Goal: Task Accomplishment & Management: Complete application form

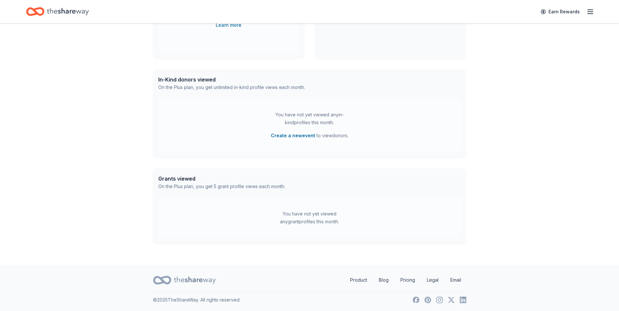
scroll to position [227, 0]
click at [404, 281] on link "Pricing" at bounding box center [407, 279] width 25 height 13
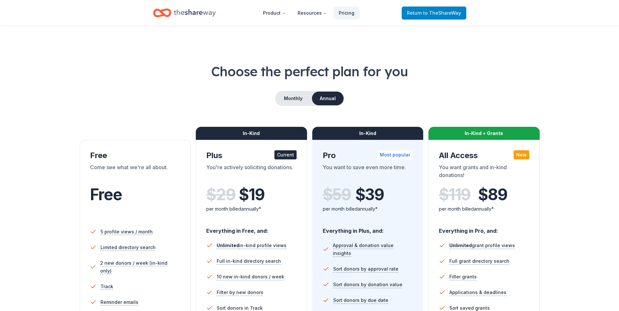
click at [434, 8] on link "Return to TheShareWay" at bounding box center [434, 13] width 65 height 13
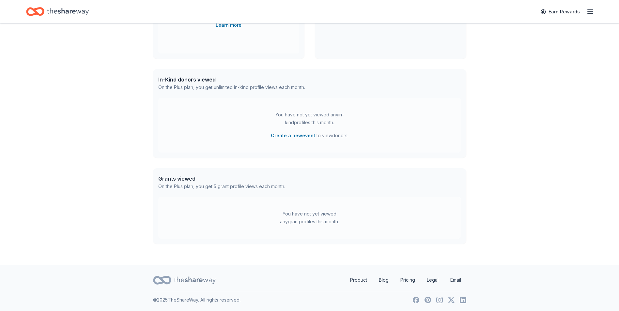
scroll to position [227, 0]
click at [455, 281] on link "Email" at bounding box center [455, 279] width 21 height 13
click at [578, 11] on link "Earn Rewards" at bounding box center [560, 12] width 47 height 12
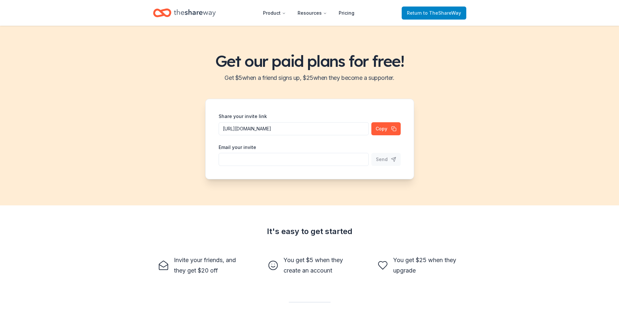
click at [462, 8] on link "Return to TheShareWay" at bounding box center [434, 13] width 65 height 13
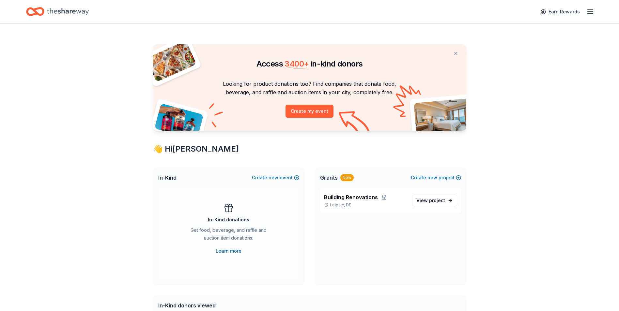
click at [453, 16] on div "Earn Rewards" at bounding box center [309, 11] width 567 height 15
click at [456, 52] on button at bounding box center [456, 53] width 16 height 13
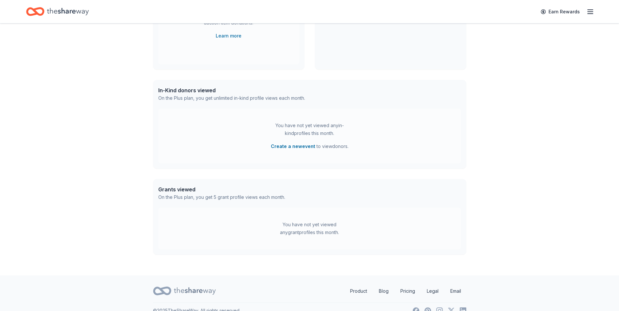
scroll to position [127, 0]
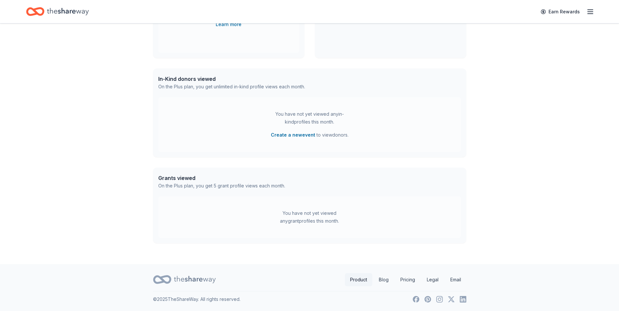
click at [358, 282] on link "Product" at bounding box center [358, 279] width 27 height 13
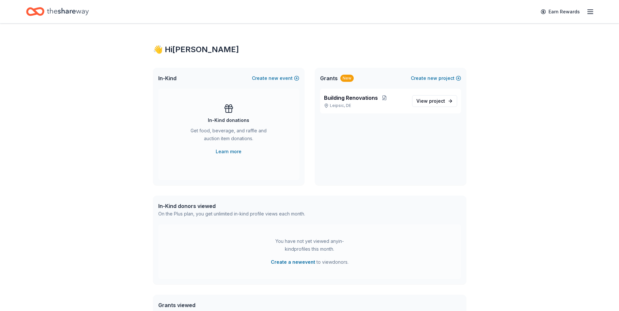
click at [592, 12] on icon "button" at bounding box center [590, 12] width 8 height 8
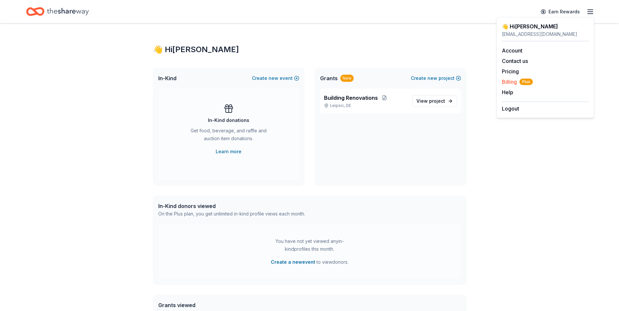
click at [509, 83] on span "Billing Plus" at bounding box center [517, 82] width 31 height 8
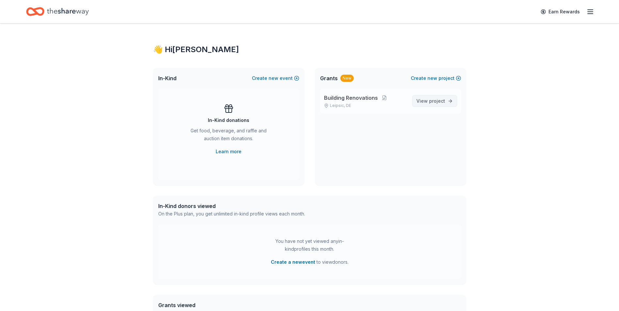
click at [433, 102] on span "project" at bounding box center [437, 101] width 16 height 6
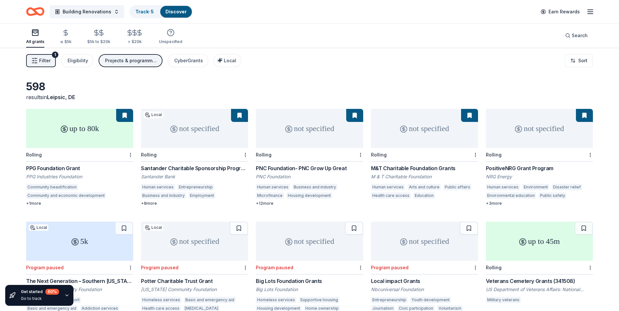
click at [75, 128] on div "up to 80k" at bounding box center [79, 128] width 107 height 39
click at [139, 13] on link "Track · 5" at bounding box center [144, 12] width 18 height 6
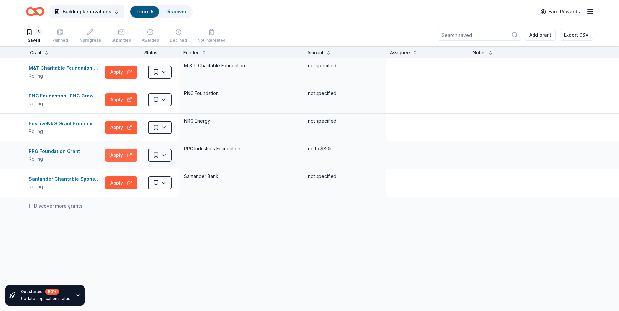
click at [115, 152] on button "Apply" at bounding box center [121, 155] width 32 height 13
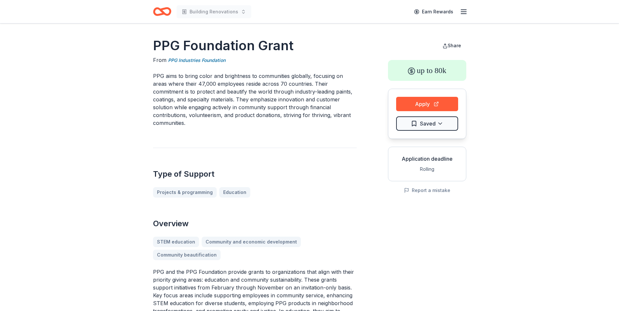
click at [463, 14] on icon "button" at bounding box center [464, 12] width 8 height 8
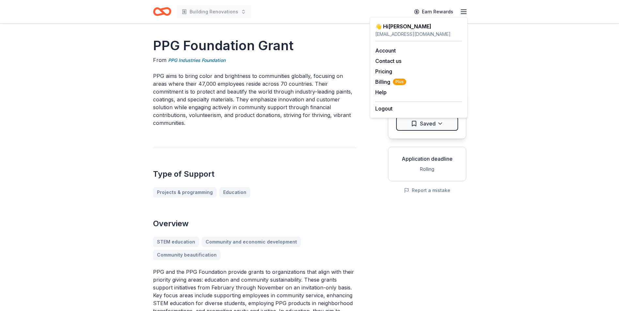
click at [390, 24] on div "👋 Hi Mazie longlivewire@aol.com Account Contact us Pricing Billing Plus Help Ea…" at bounding box center [419, 67] width 98 height 101
click at [388, 29] on div "👋 Hi Mazie" at bounding box center [418, 27] width 87 height 8
click at [387, 33] on div "longlivewire@aol.com" at bounding box center [418, 34] width 87 height 8
drag, startPoint x: 387, startPoint y: 33, endPoint x: 384, endPoint y: 51, distance: 18.4
click at [384, 51] on link "Account" at bounding box center [385, 50] width 21 height 7
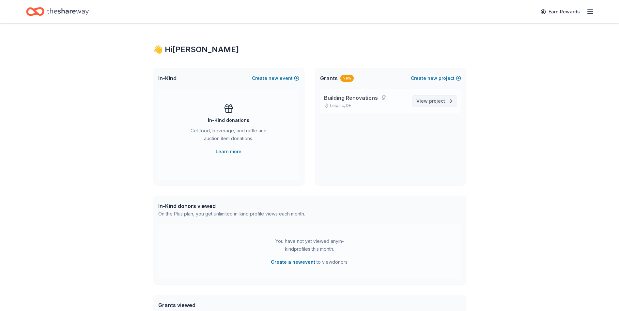
click at [438, 101] on span "project" at bounding box center [437, 101] width 16 height 6
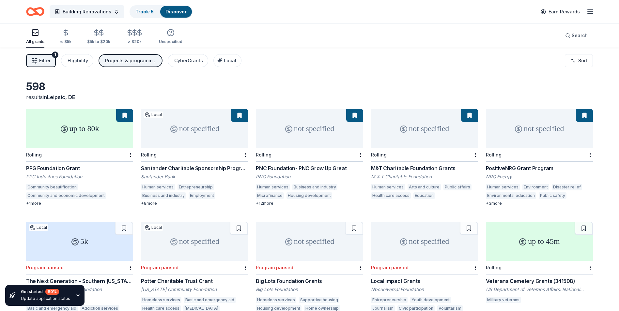
click at [53, 167] on div "PPG Foundation Grant" at bounding box center [79, 168] width 107 height 8
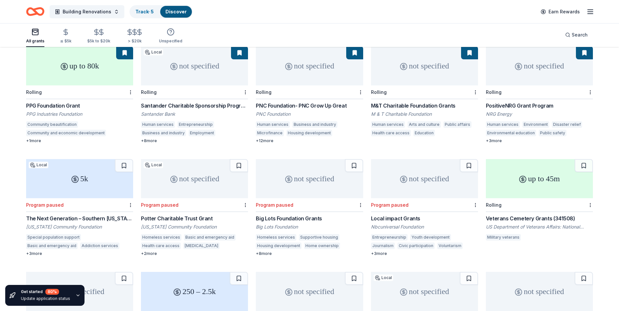
scroll to position [65, 0]
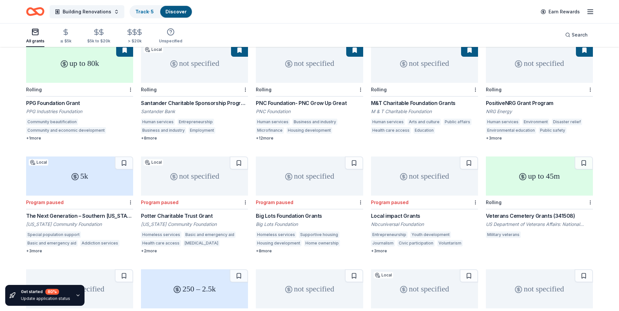
click at [47, 218] on div "The Next Generation – Southern [US_STATE] Grant" at bounding box center [79, 216] width 107 height 8
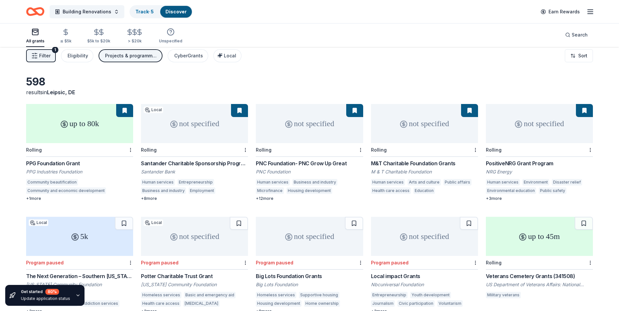
scroll to position [0, 0]
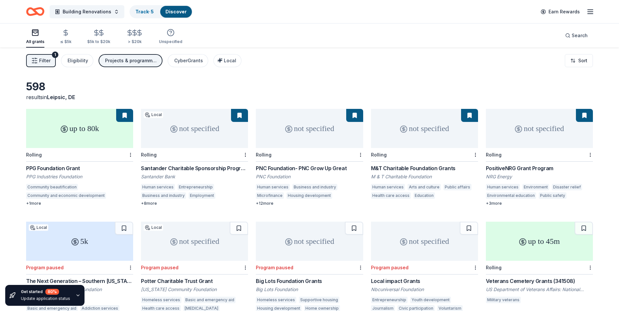
click at [179, 168] on div "Santander Charitable Sponsorship Program" at bounding box center [194, 168] width 107 height 8
click at [267, 204] on div "+ 12 more" at bounding box center [309, 203] width 107 height 5
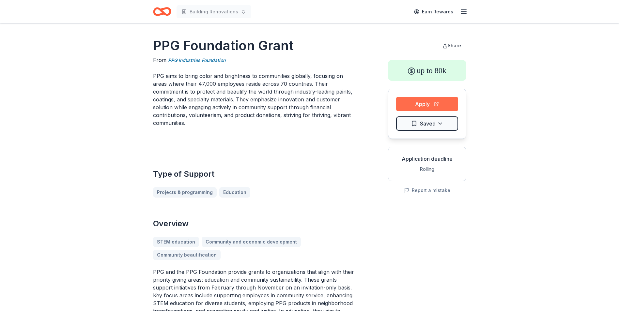
click at [424, 104] on button "Apply" at bounding box center [427, 104] width 62 height 14
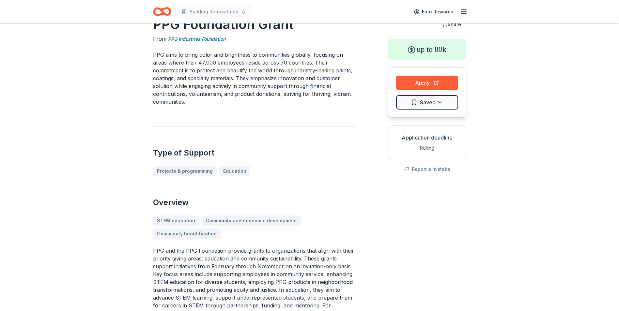
scroll to position [33, 0]
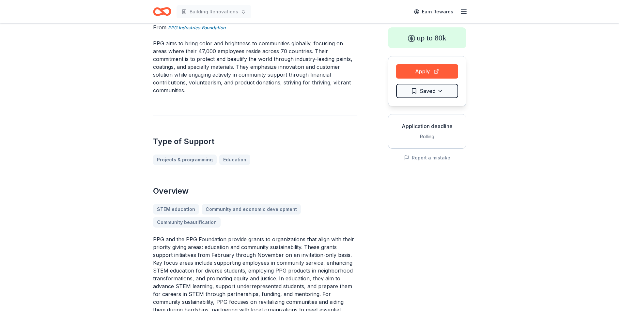
click at [201, 217] on div "STEM education Community and economic development Community beautification" at bounding box center [255, 215] width 204 height 23
click at [197, 213] on div "STEM education Community and economic development Community beautification" at bounding box center [255, 215] width 204 height 23
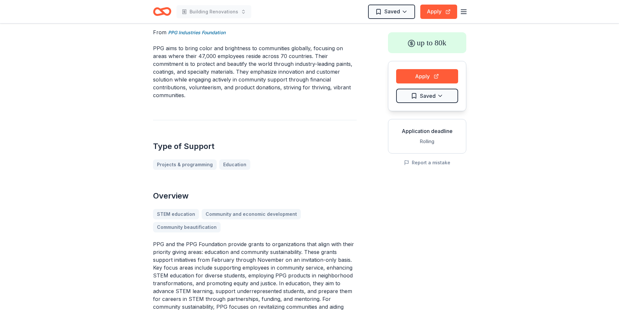
scroll to position [0, 0]
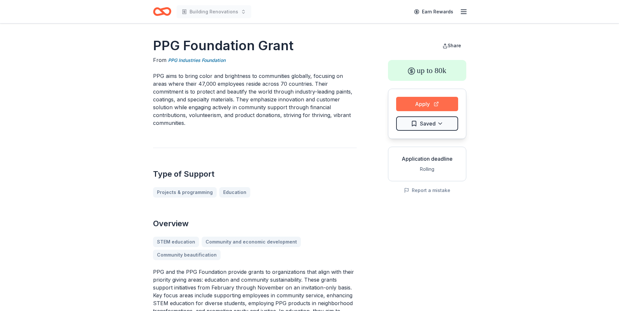
click at [432, 102] on button "Apply" at bounding box center [427, 104] width 62 height 14
click at [431, 103] on button "Apply" at bounding box center [427, 104] width 62 height 14
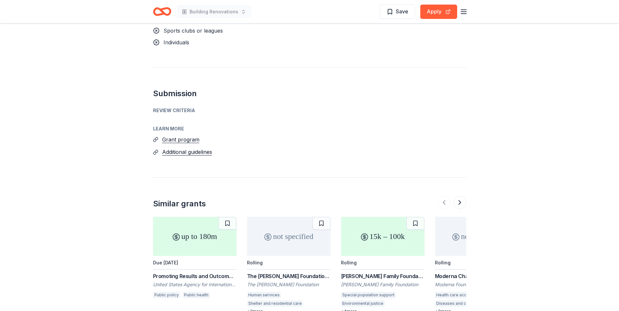
scroll to position [587, 0]
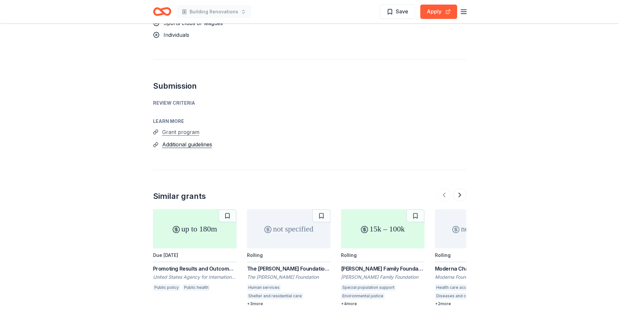
click at [186, 128] on button "Grant program" at bounding box center [180, 132] width 37 height 8
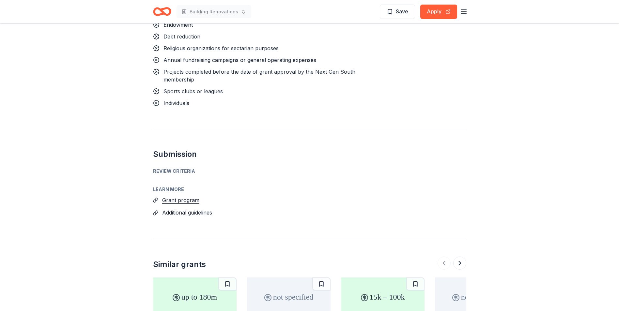
scroll to position [522, 0]
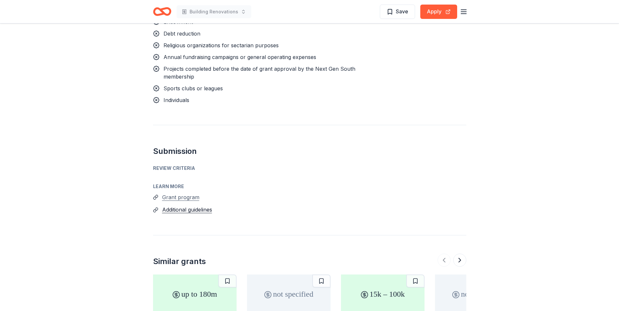
click at [195, 193] on button "Grant program" at bounding box center [180, 197] width 37 height 8
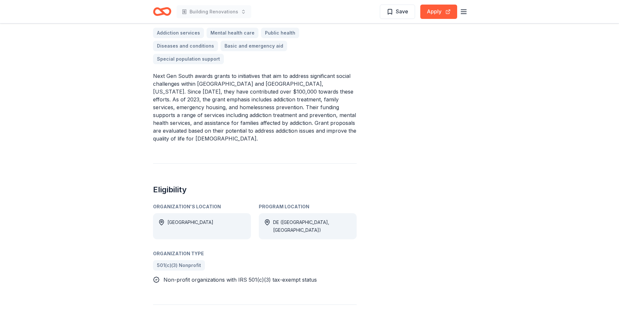
scroll to position [0, 0]
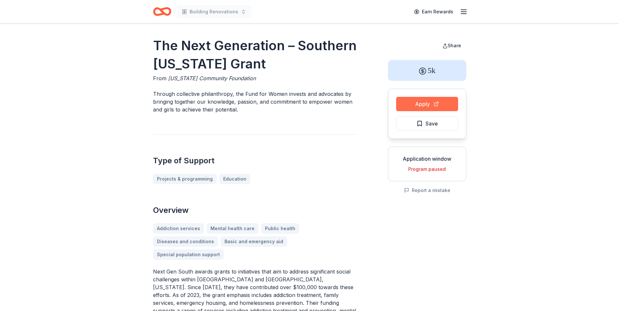
click at [425, 106] on button "Apply" at bounding box center [427, 104] width 62 height 14
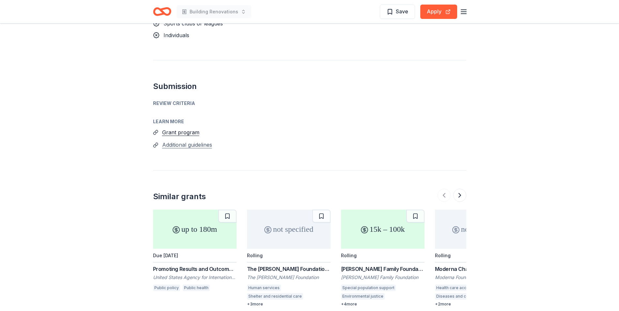
scroll to position [585, 0]
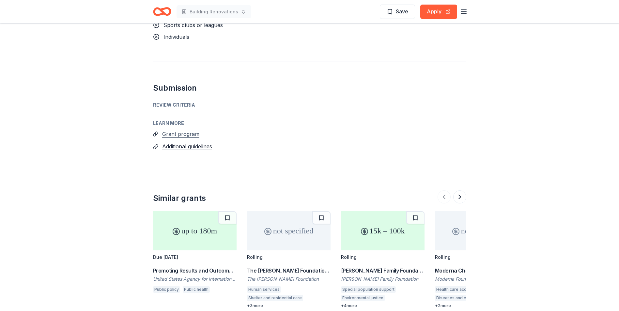
click at [190, 130] on button "Grant program" at bounding box center [180, 134] width 37 height 8
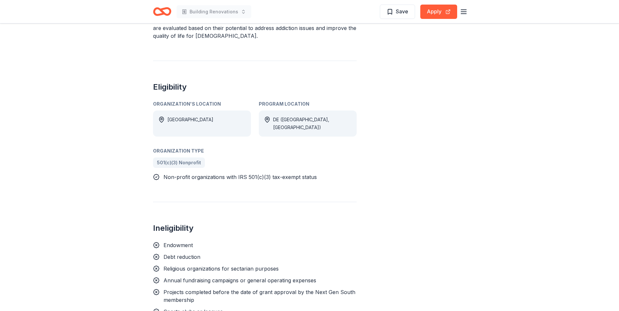
scroll to position [292, 0]
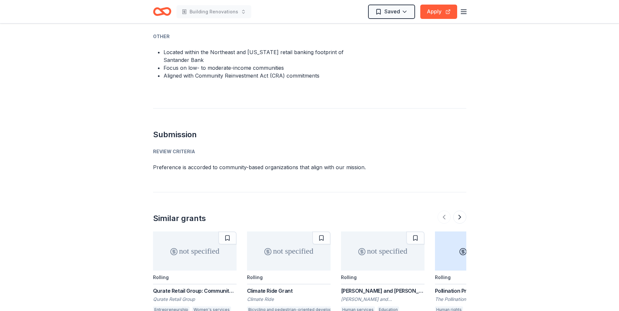
scroll to position [326, 0]
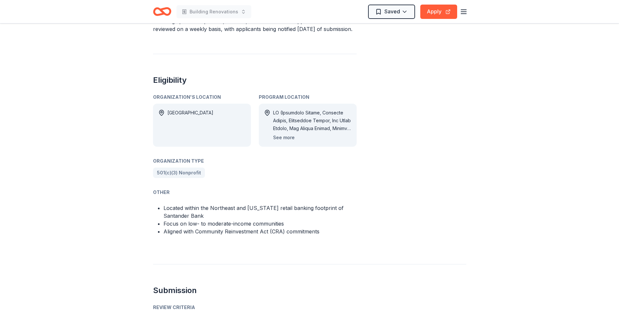
click at [289, 134] on button "See more" at bounding box center [284, 138] width 22 height 8
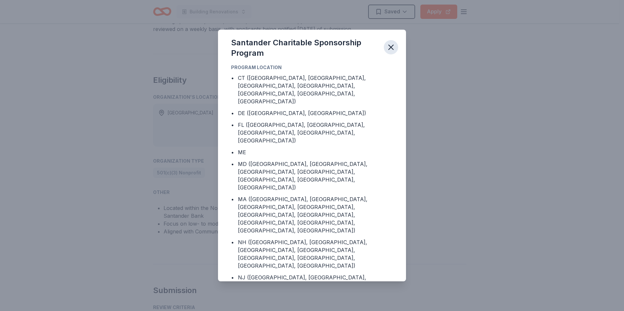
click at [388, 49] on icon "button" at bounding box center [390, 47] width 9 height 9
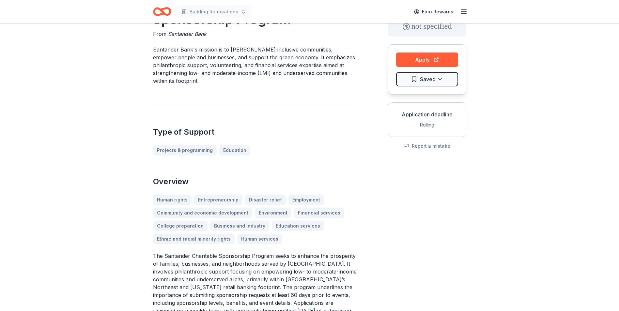
scroll to position [0, 0]
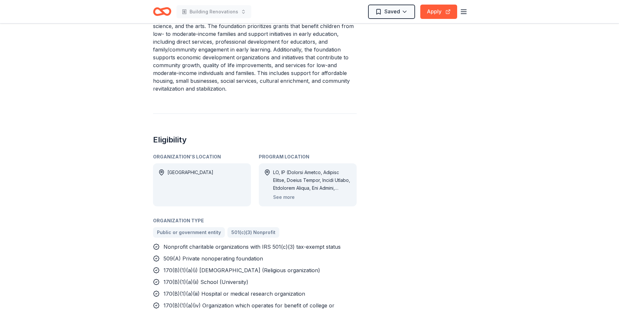
scroll to position [391, 0]
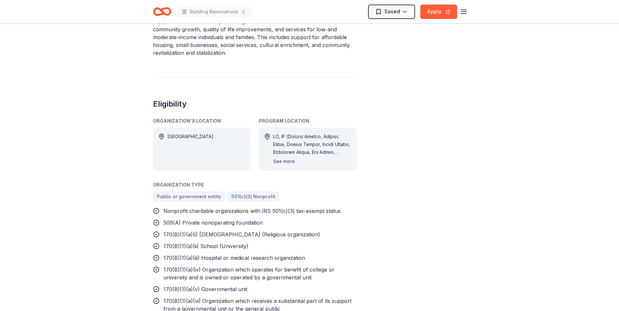
click at [279, 158] on button "See more" at bounding box center [284, 162] width 22 height 8
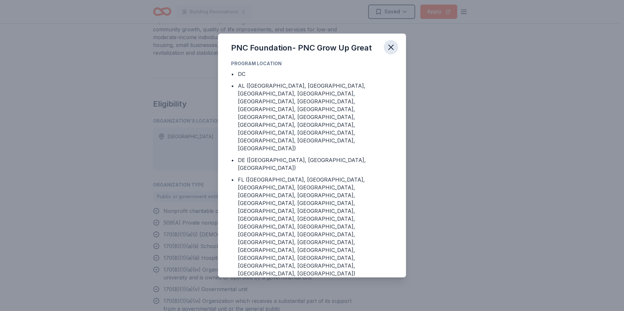
click at [392, 48] on icon "button" at bounding box center [390, 47] width 5 height 5
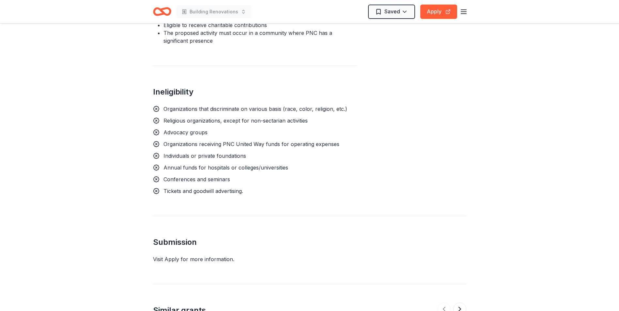
scroll to position [783, 0]
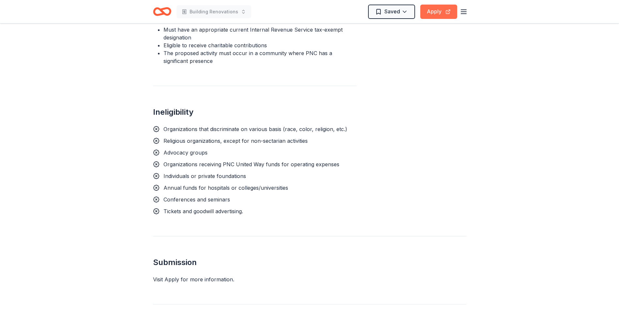
click at [435, 11] on button "Apply" at bounding box center [438, 12] width 37 height 14
